Goal: Find contact information: Find contact information

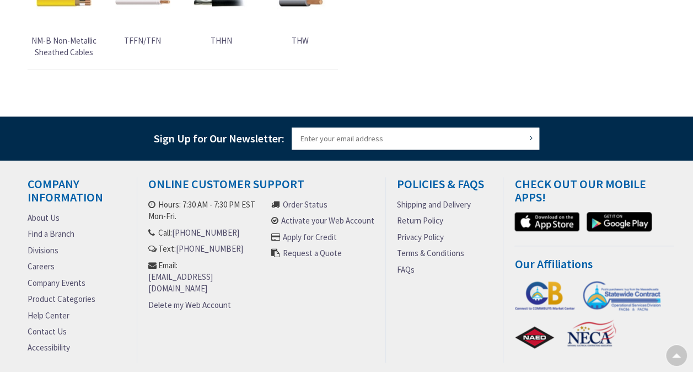
scroll to position [627, 0]
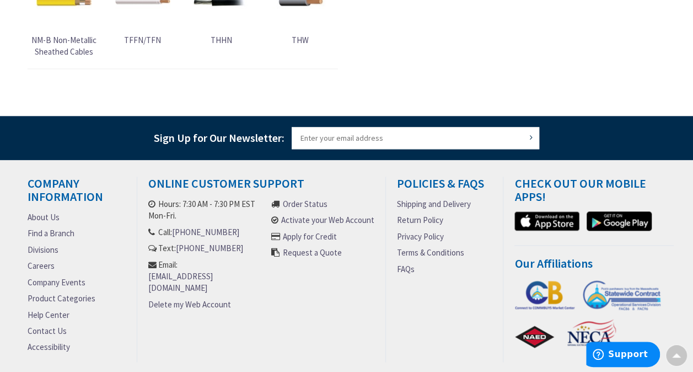
click at [288, 261] on ul "Hours: 7:30 AM - 7:30 PM EST Mon-Fri. Call: [PHONE_NUMBER] Text: [PHONE_NUMBER]…" at bounding box center [261, 260] width 226 height 125
click at [271, 261] on li "Hours: 7:30 AM - 7:30 PM EST Mon-Fri. Call: [PHONE_NUMBER] Text: [PHONE_NUMBER]…" at bounding box center [209, 258] width 123 height 121
click at [288, 308] on div "Online Customer Support Hours: 7:30 AM - 7:30 PM EST Mon-Fri. Call: [PHONE_NUMB…" at bounding box center [261, 269] width 249 height 185
drag, startPoint x: 294, startPoint y: 260, endPoint x: 276, endPoint y: 260, distance: 18.2
click at [276, 260] on ul "Hours: 7:30 AM - 7:30 PM EST Mon-Fri. Call: [PHONE_NUMBER] Text: [PHONE_NUMBER]…" at bounding box center [261, 260] width 226 height 125
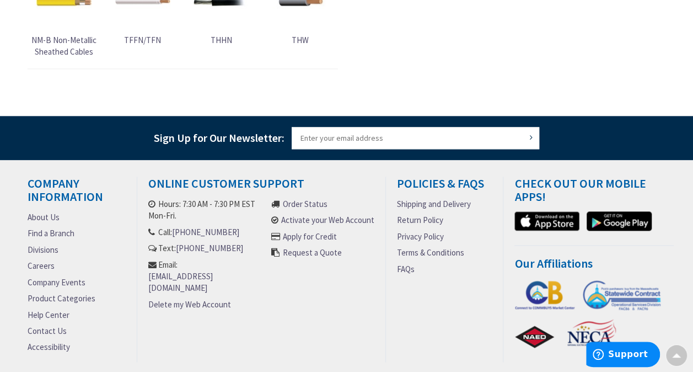
drag, startPoint x: 276, startPoint y: 260, endPoint x: 264, endPoint y: 345, distance: 85.8
click at [264, 345] on div "Online Customer Support Hours: 7:30 AM - 7:30 PM EST Mon-Fri. Call: [PHONE_NUMB…" at bounding box center [261, 269] width 249 height 185
click at [279, 299] on ul "Hours: 7:30 AM - 7:30 PM EST Mon-Fri. Call: [PHONE_NUMBER] Text: [PHONE_NUMBER]…" at bounding box center [261, 260] width 226 height 125
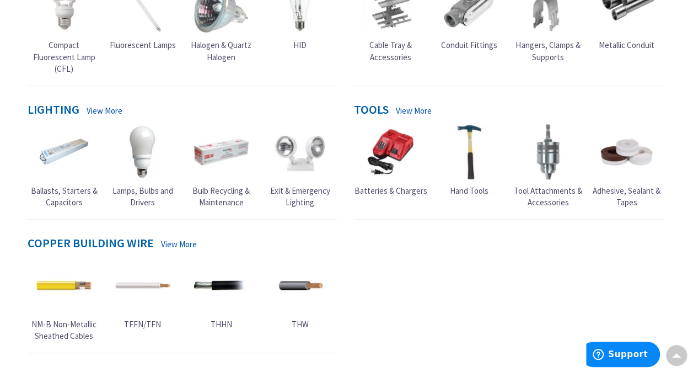
scroll to position [0, 0]
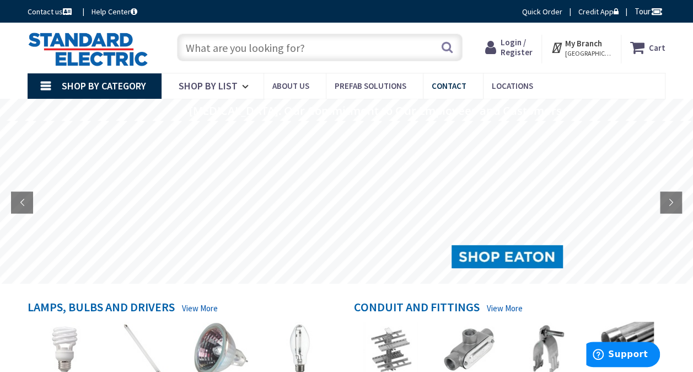
click at [445, 89] on span "Contact" at bounding box center [449, 86] width 35 height 10
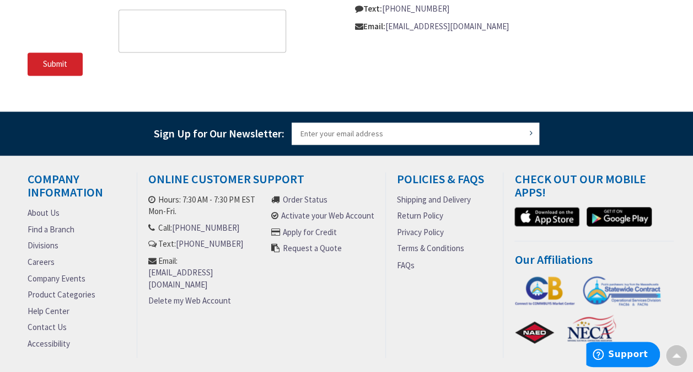
scroll to position [829, 0]
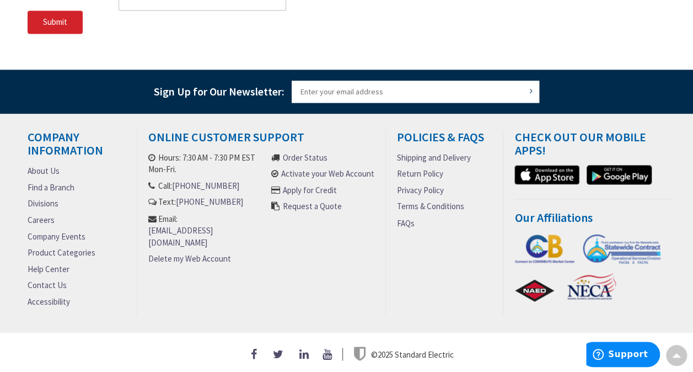
click at [38, 167] on link "About Us" at bounding box center [44, 171] width 32 height 12
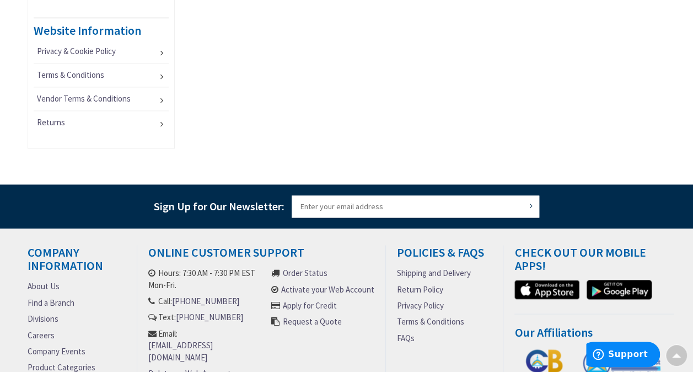
scroll to position [830, 0]
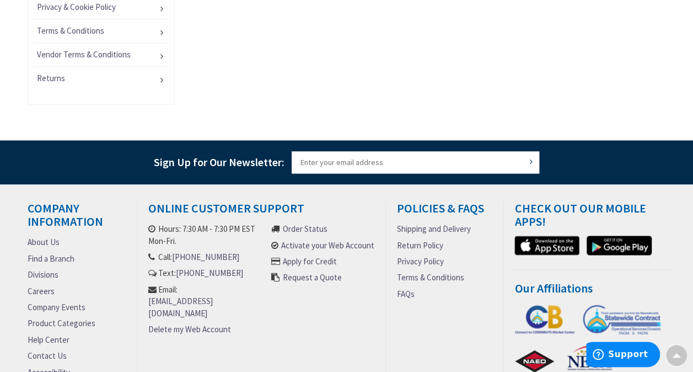
drag, startPoint x: 291, startPoint y: 292, endPoint x: 145, endPoint y: 301, distance: 146.4
click at [145, 301] on div "Online Customer Support Hours: 7:30 AM - 7:30 PM EST Mon-Fri. Call: [PHONE_NUMB…" at bounding box center [261, 293] width 249 height 185
copy link "[EMAIL_ADDRESS][DOMAIN_NAME]"
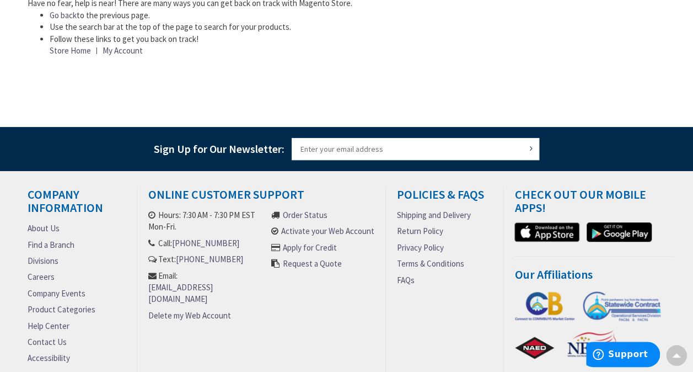
scroll to position [285, 0]
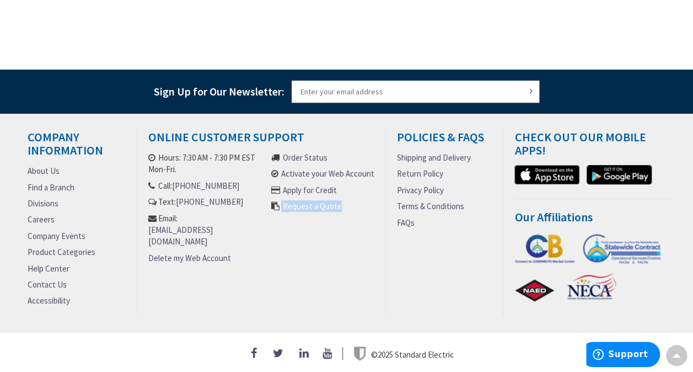
drag, startPoint x: 302, startPoint y: 225, endPoint x: 336, endPoint y: 312, distance: 94.3
click at [336, 312] on div "Company Information About Us Find a Branch Divisions Careers Company Events Pro…" at bounding box center [346, 228] width 655 height 196
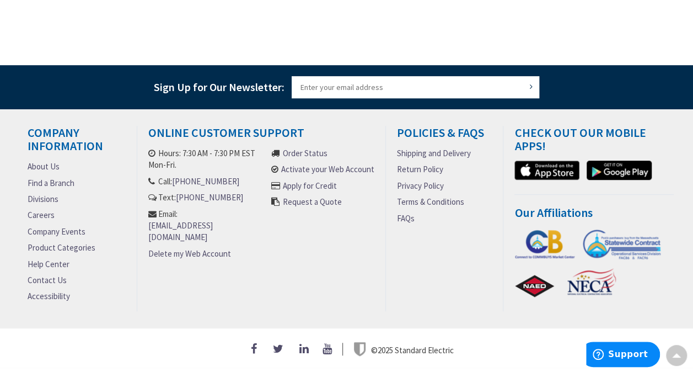
click at [336, 312] on div "Company Information About Us Find a Branch Divisions Careers Company Events Pro…" at bounding box center [346, 224] width 655 height 196
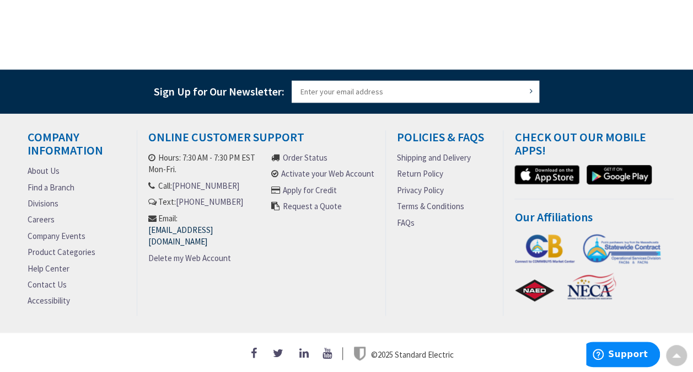
drag, startPoint x: 145, startPoint y: 222, endPoint x: 287, endPoint y: 222, distance: 142.9
click at [287, 222] on div "Online Customer Support Hours: 7:30 AM - 7:30 PM EST Mon-Fri. Call: [PHONE_NUMB…" at bounding box center [261, 222] width 249 height 185
copy link "[EMAIL_ADDRESS][DOMAIN_NAME]"
